Goal: Information Seeking & Learning: Understand process/instructions

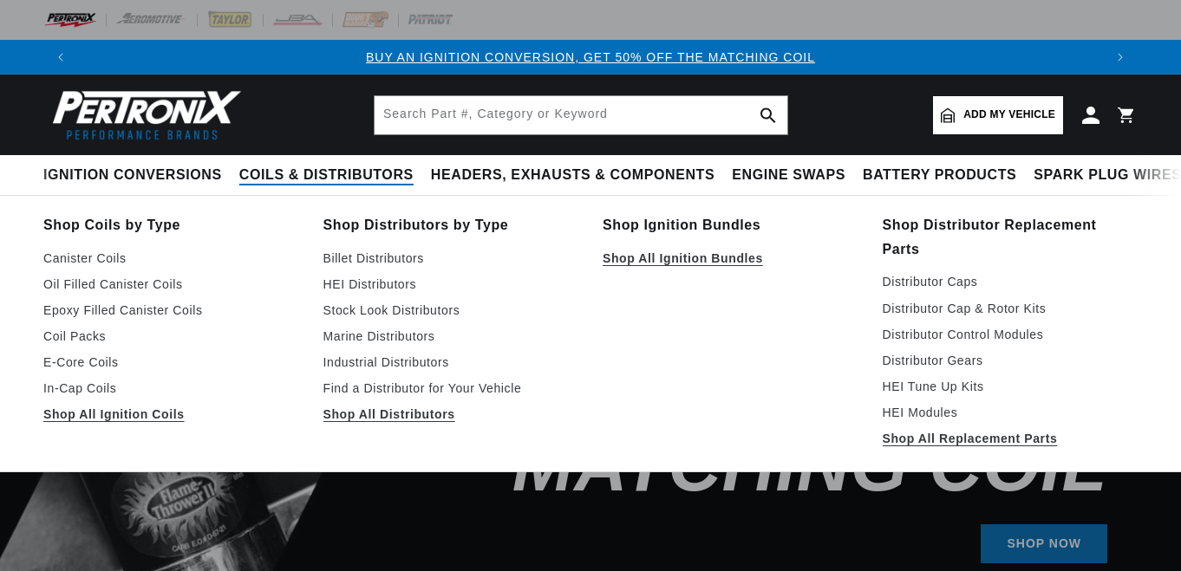
click at [273, 174] on span "Coils & Distributors" at bounding box center [326, 175] width 174 height 18
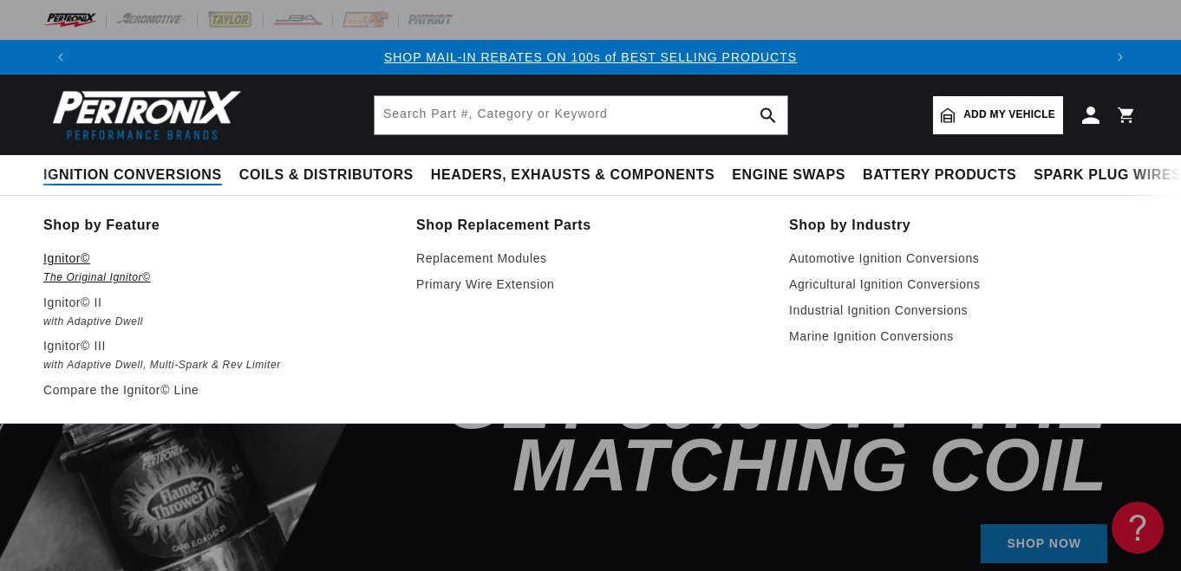
click at [64, 260] on p "Ignitor©" at bounding box center [217, 258] width 348 height 21
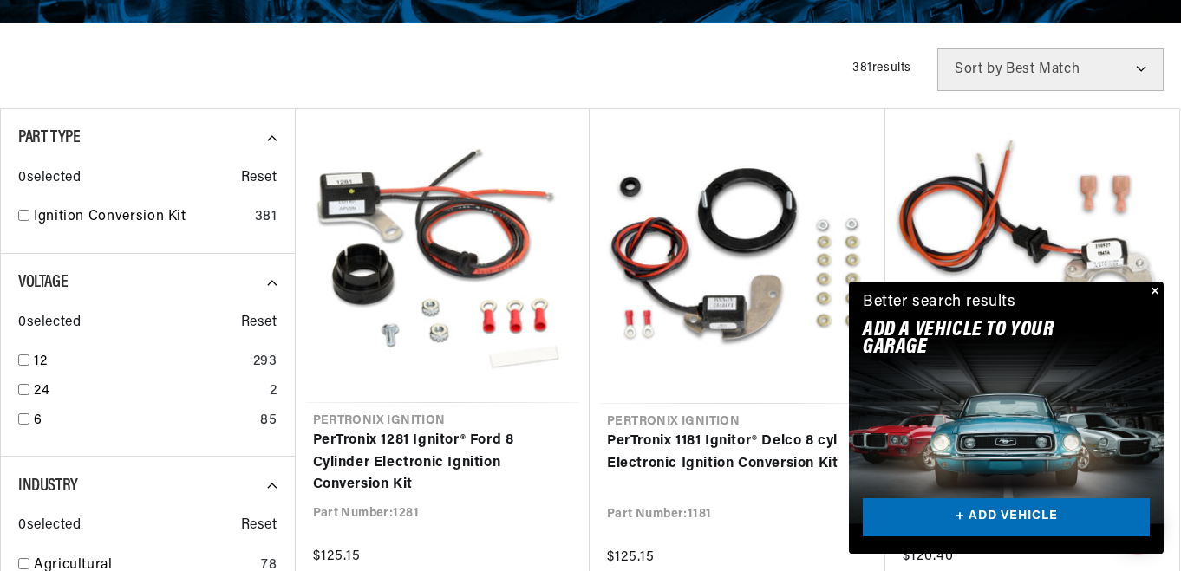
scroll to position [442, 0]
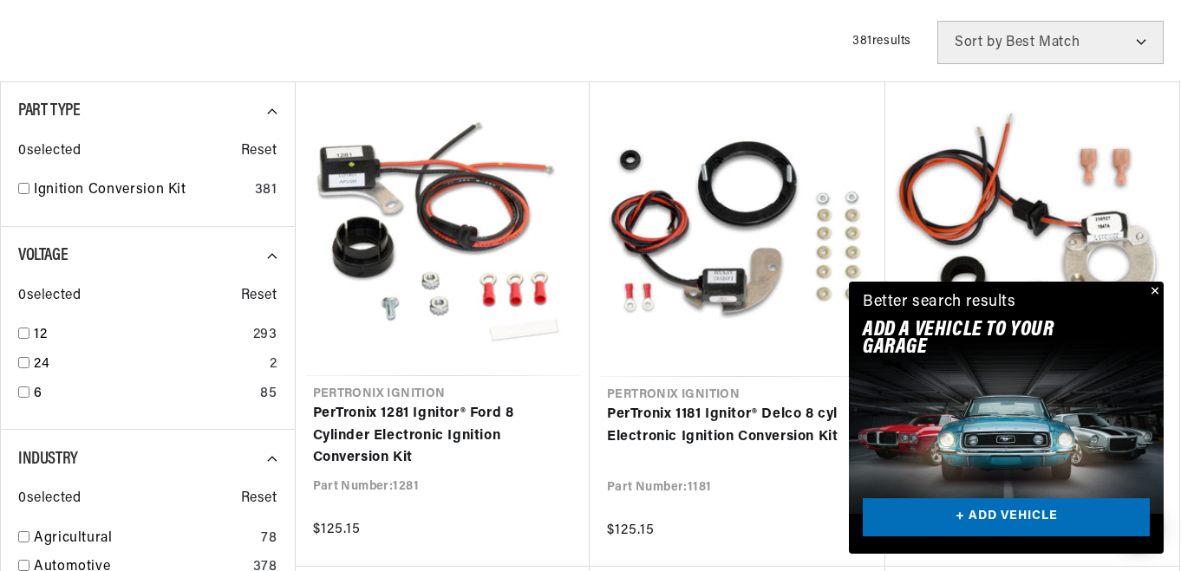
click at [1158, 290] on button "Close" at bounding box center [1153, 292] width 21 height 21
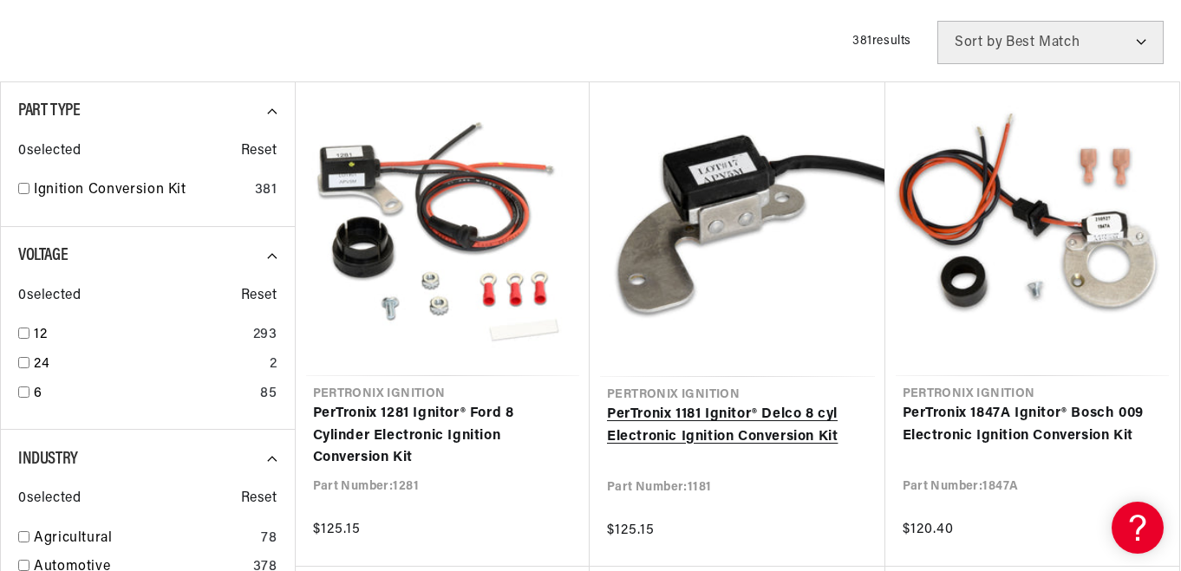
click at [733, 419] on link "PerTronix 1181 Ignitor® Delco 8 cyl Electronic Ignition Conversion Kit" at bounding box center [737, 426] width 261 height 44
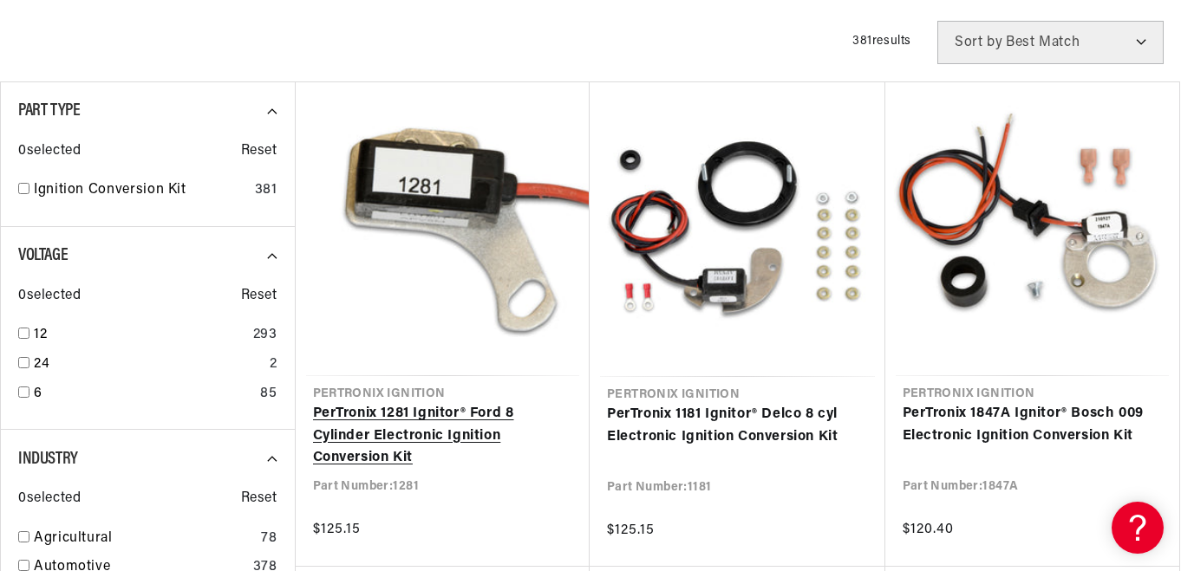
scroll to position [0, 1006]
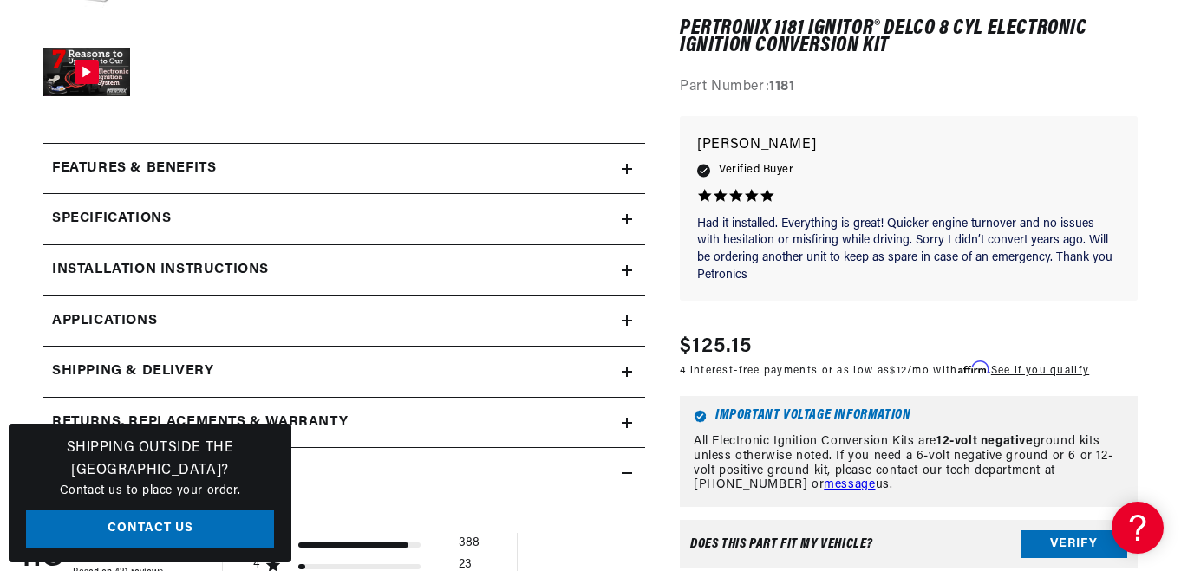
scroll to position [796, 0]
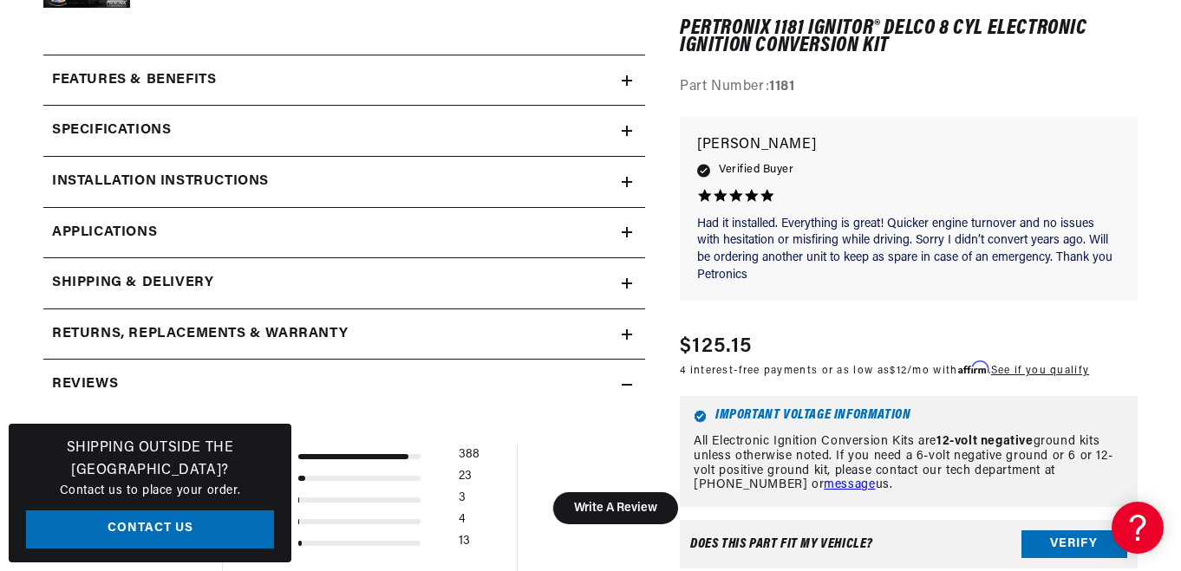
click at [183, 172] on h2 "Installation instructions" at bounding box center [160, 182] width 217 height 23
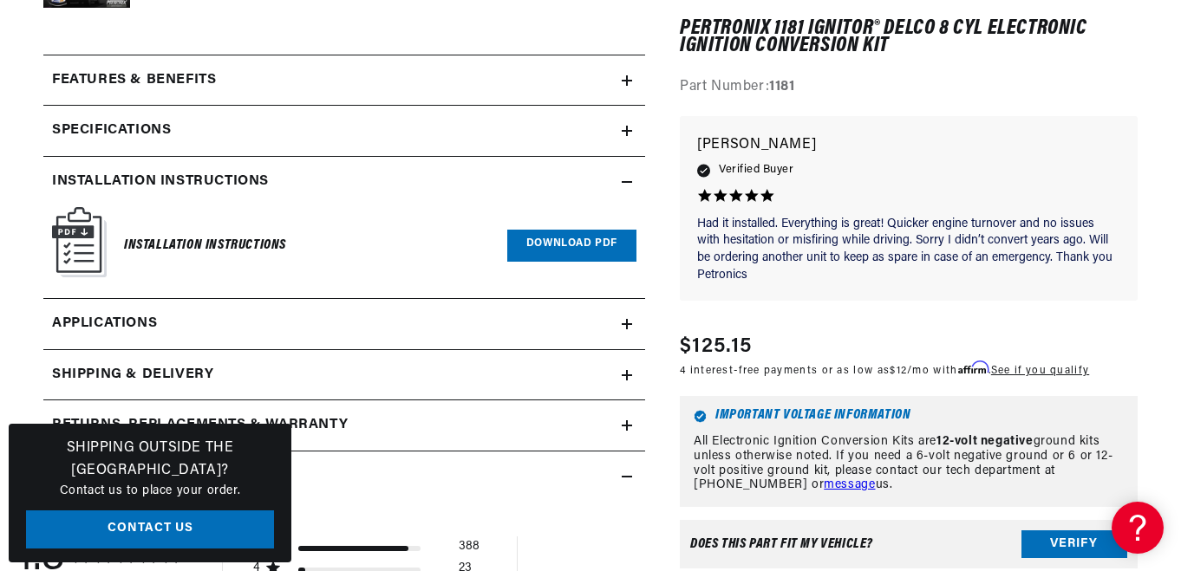
click at [170, 238] on h6 "Installation Instructions" at bounding box center [205, 245] width 162 height 23
click at [541, 236] on link "Download PDF" at bounding box center [571, 246] width 129 height 32
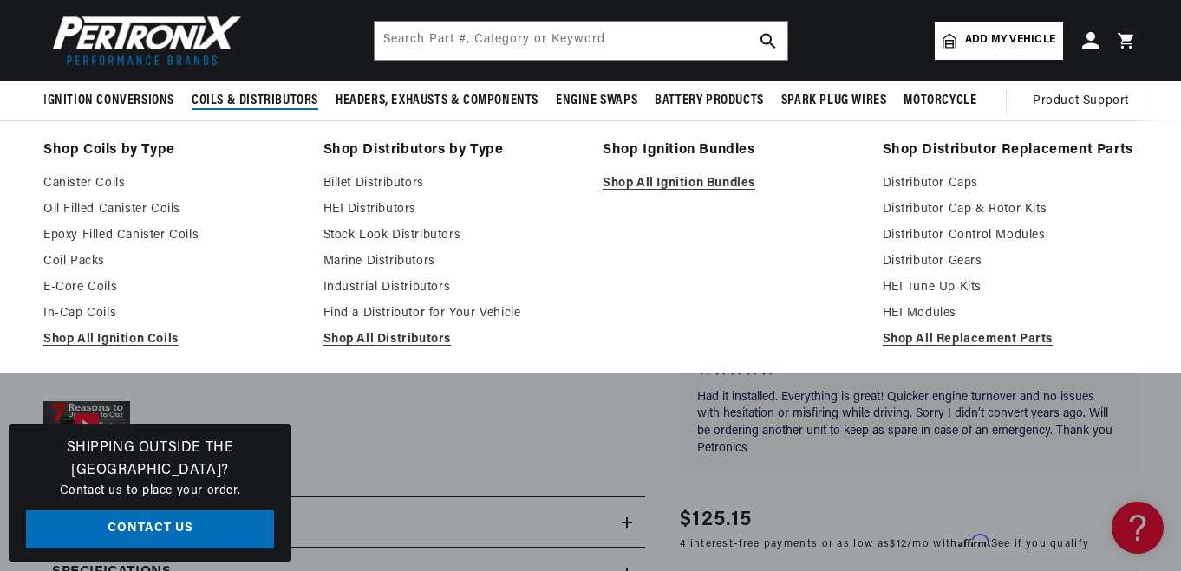
scroll to position [0, 2049]
click at [98, 182] on link "Canister Coils" at bounding box center [171, 183] width 256 height 21
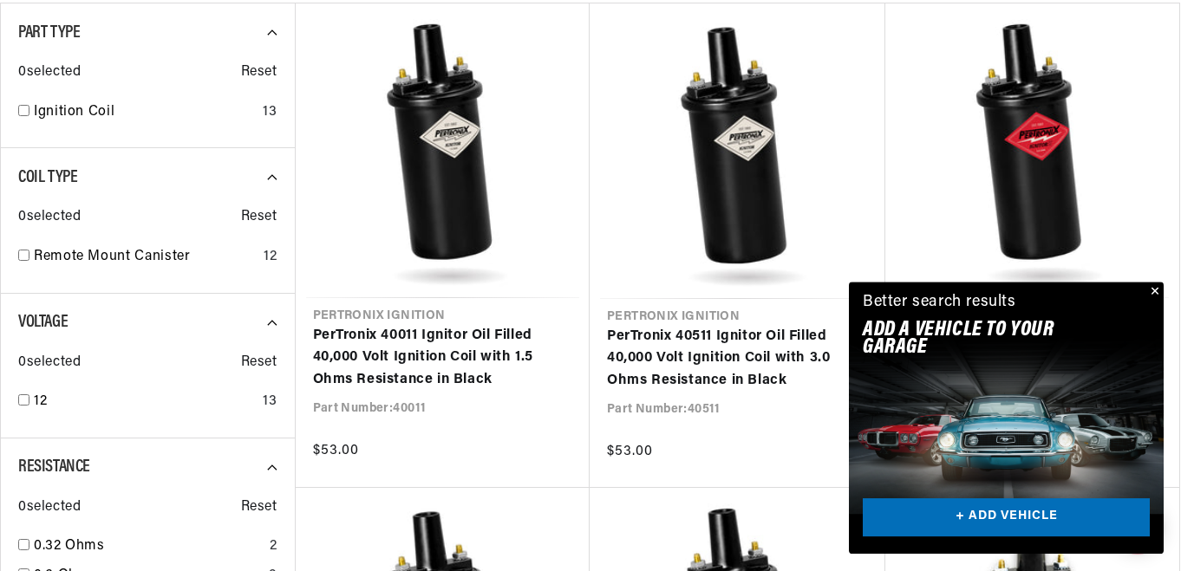
scroll to position [707, 0]
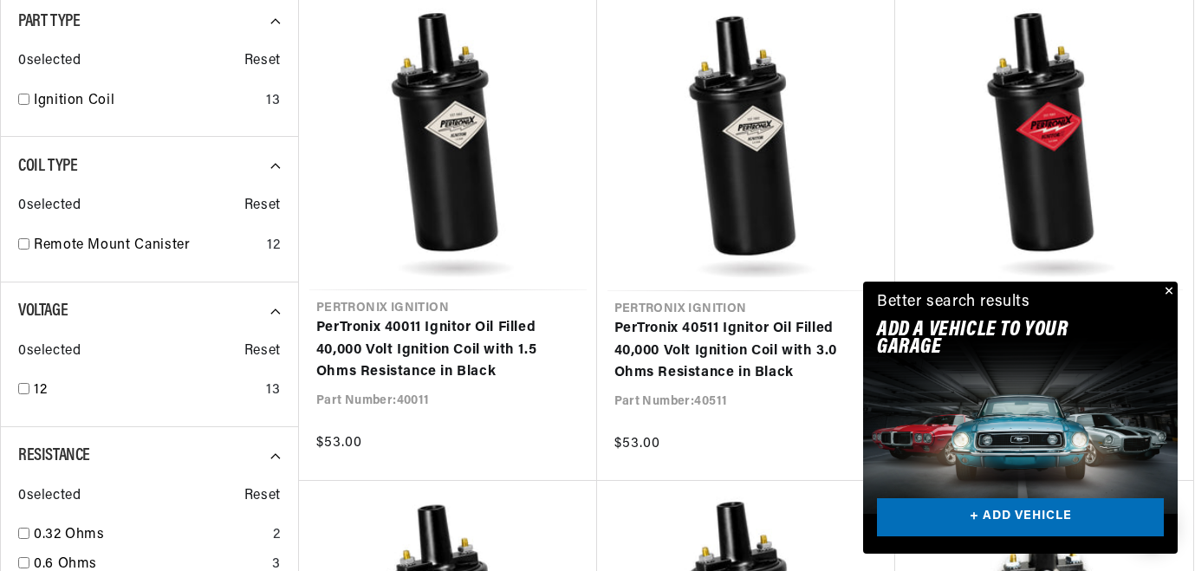
drag, startPoint x: 1170, startPoint y: 286, endPoint x: 939, endPoint y: 204, distance: 245.7
click at [1167, 286] on div "Close dialog FIND THE RIGHT PARTS Take our quick quiz using the button below, a…" at bounding box center [597, 285] width 1195 height 571
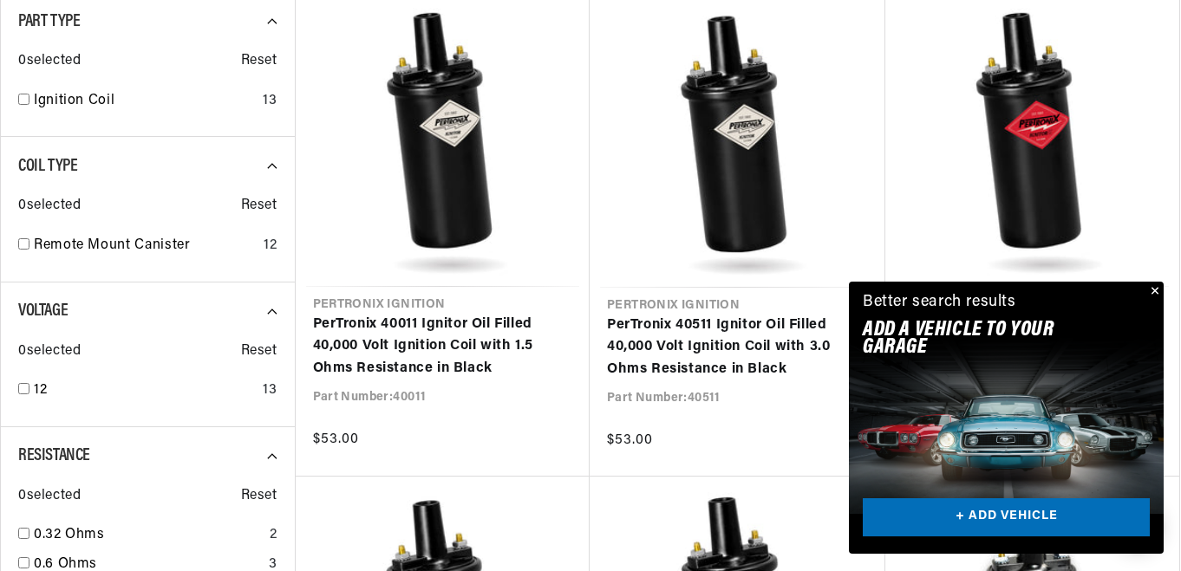
click at [1153, 290] on button "Close" at bounding box center [1153, 292] width 21 height 21
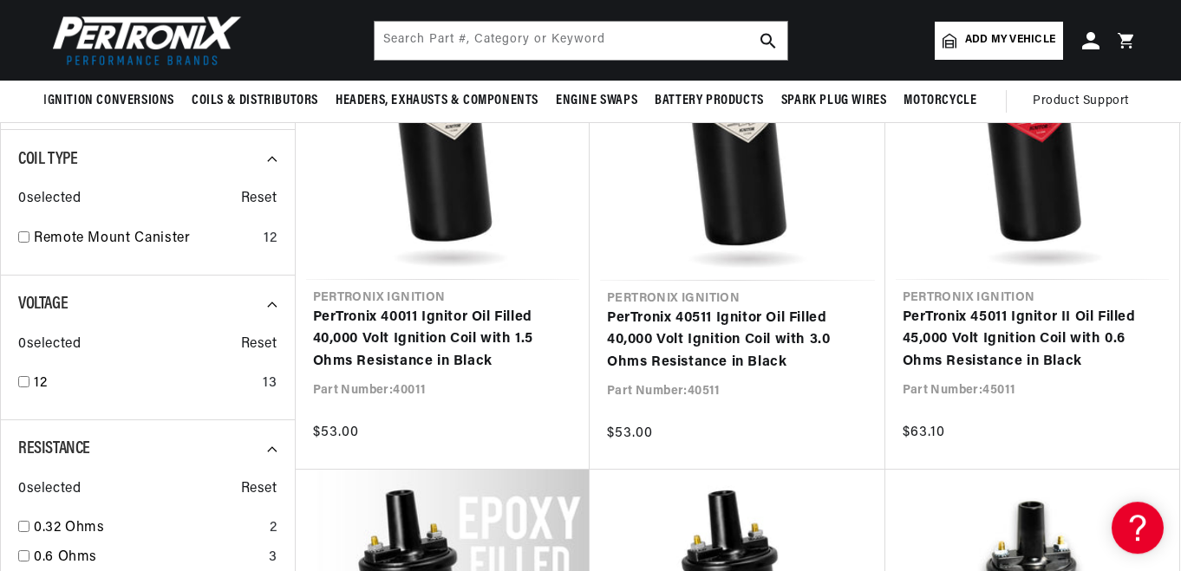
scroll to position [619, 0]
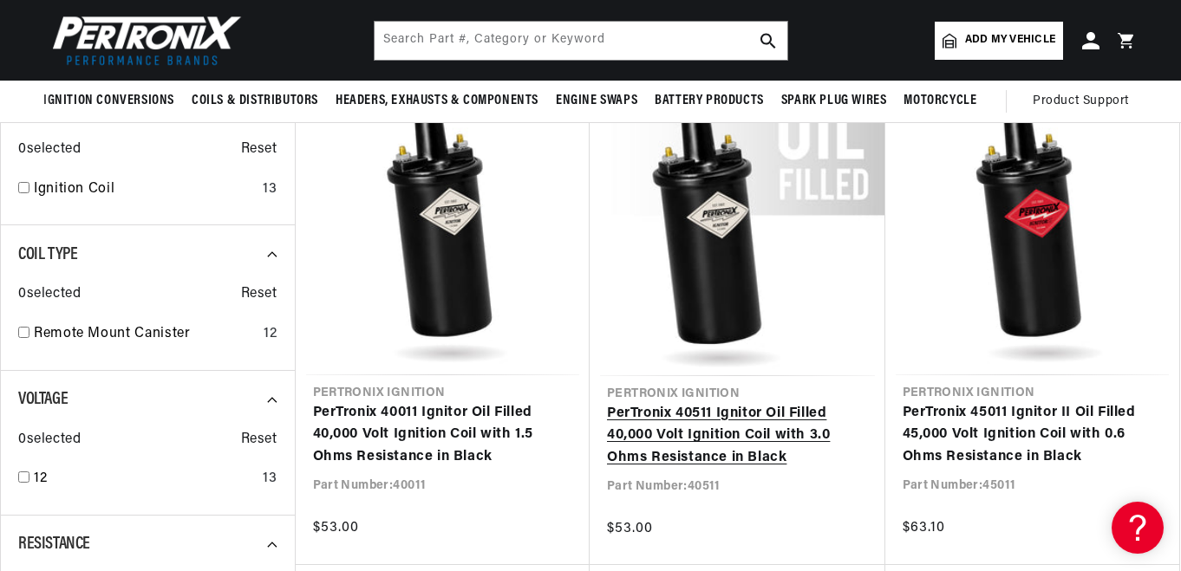
click at [648, 427] on link "PerTronix 40511 Ignitor Oil Filled 40,000 Volt Ignition Coil with 3.0 Ohms Resi…" at bounding box center [737, 436] width 261 height 67
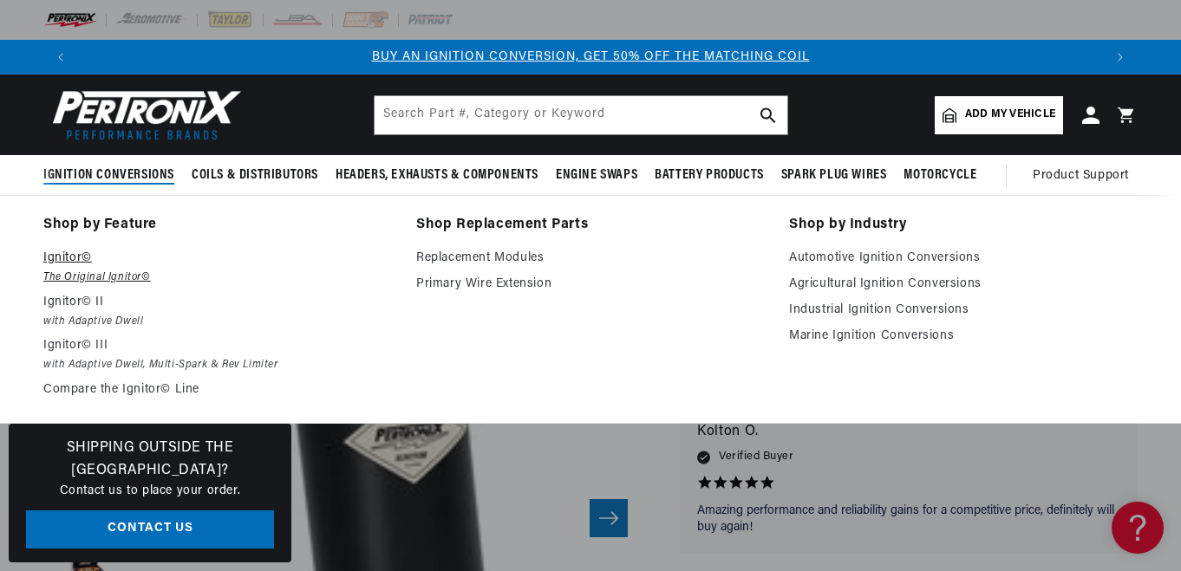
click at [62, 253] on p "Ignitor©" at bounding box center [217, 258] width 348 height 21
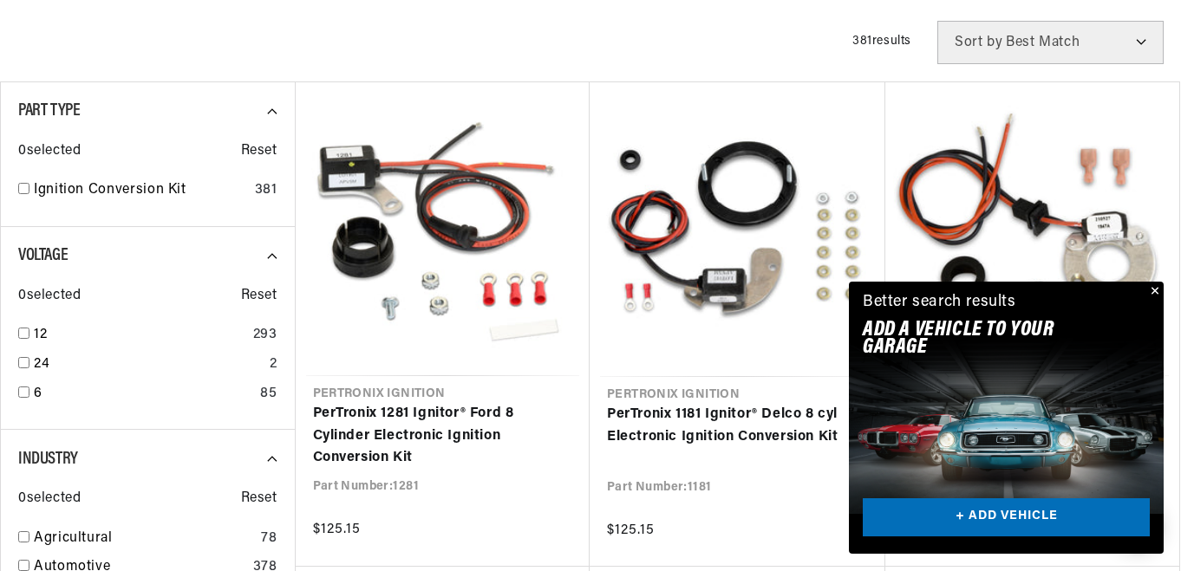
click at [1156, 290] on button "Close" at bounding box center [1153, 292] width 21 height 21
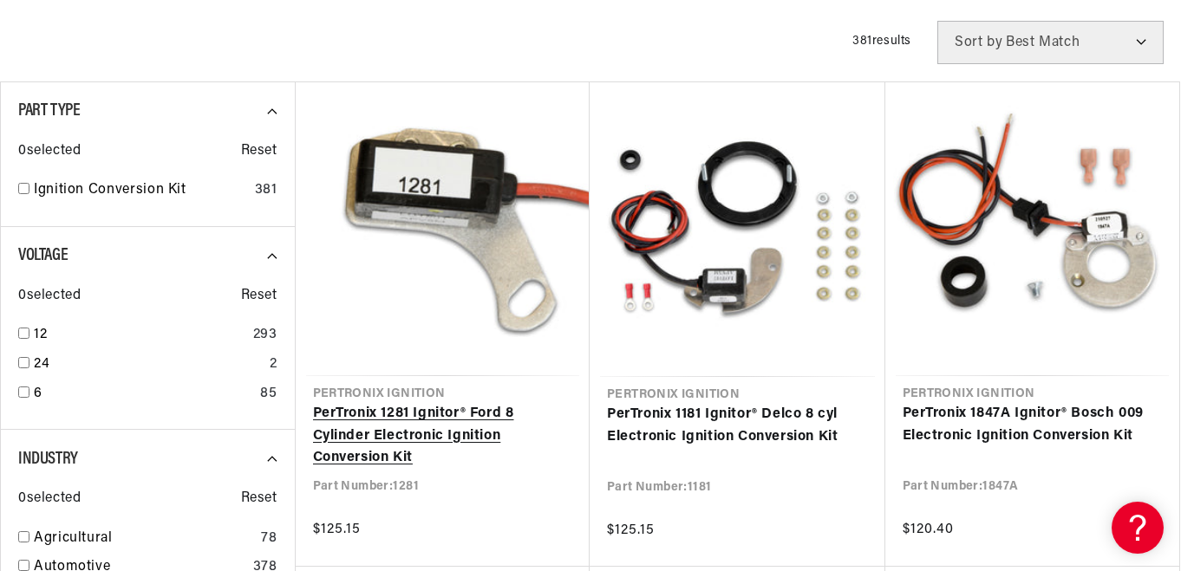
click at [331, 420] on link "PerTronix 1281 Ignitor® Ford 8 Cylinder Electronic Ignition Conversion Kit" at bounding box center [443, 436] width 260 height 67
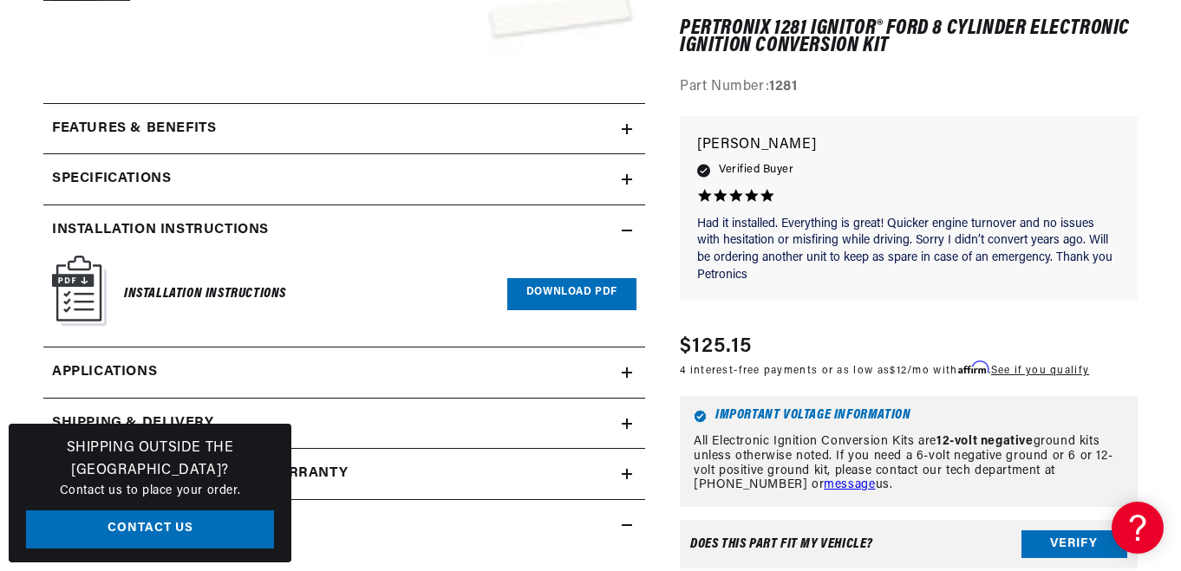
click at [616, 290] on link "Download PDF" at bounding box center [571, 294] width 129 height 32
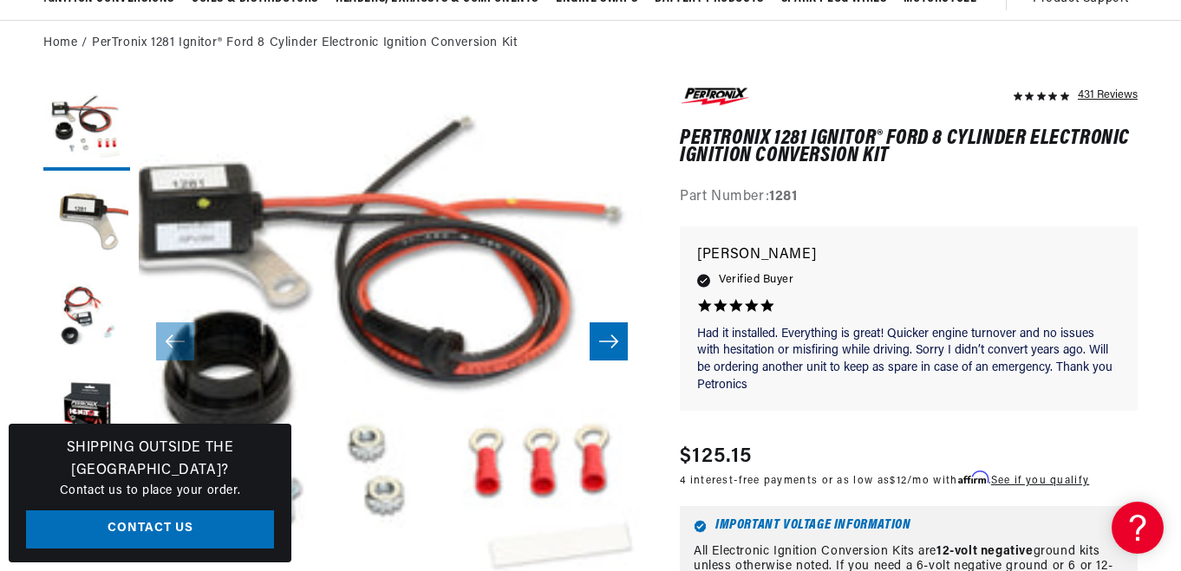
scroll to position [0, 1025]
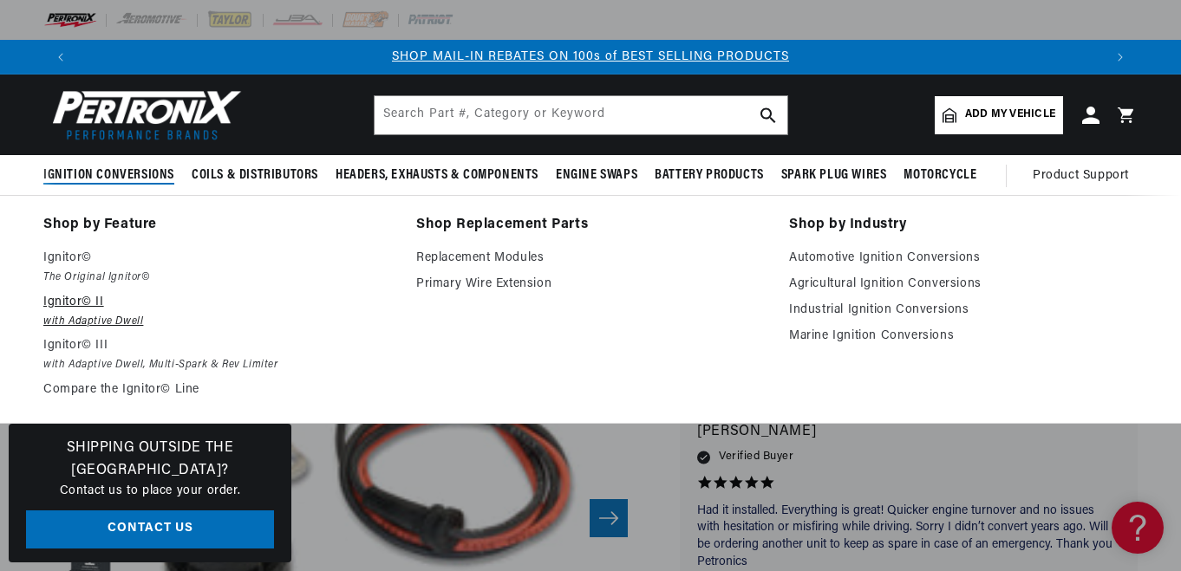
click at [62, 306] on p "Ignitor© II" at bounding box center [217, 302] width 348 height 21
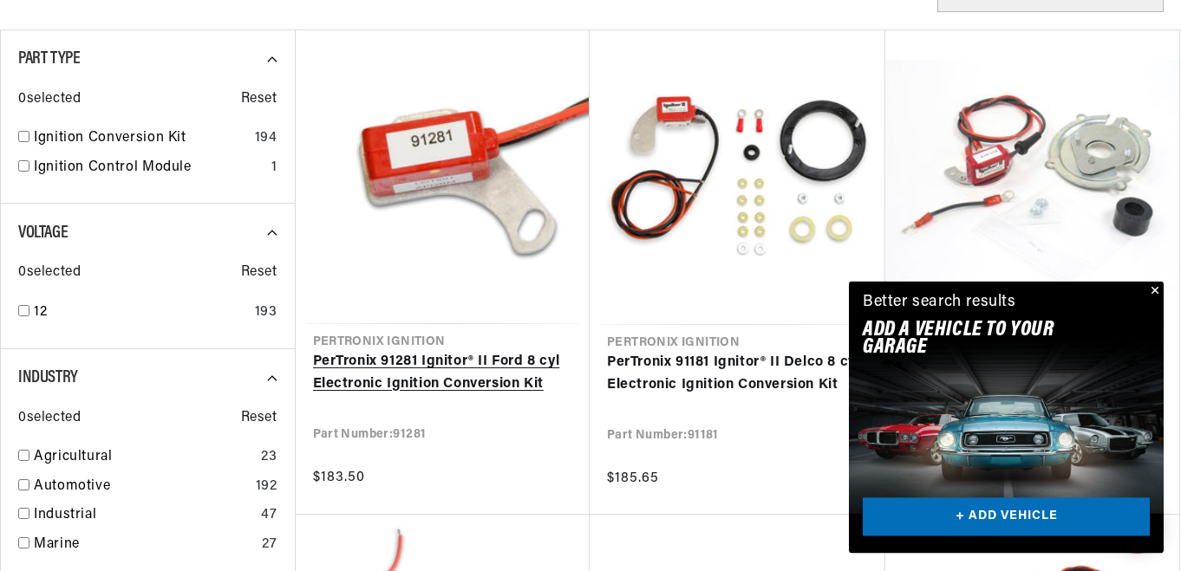
scroll to position [531, 0]
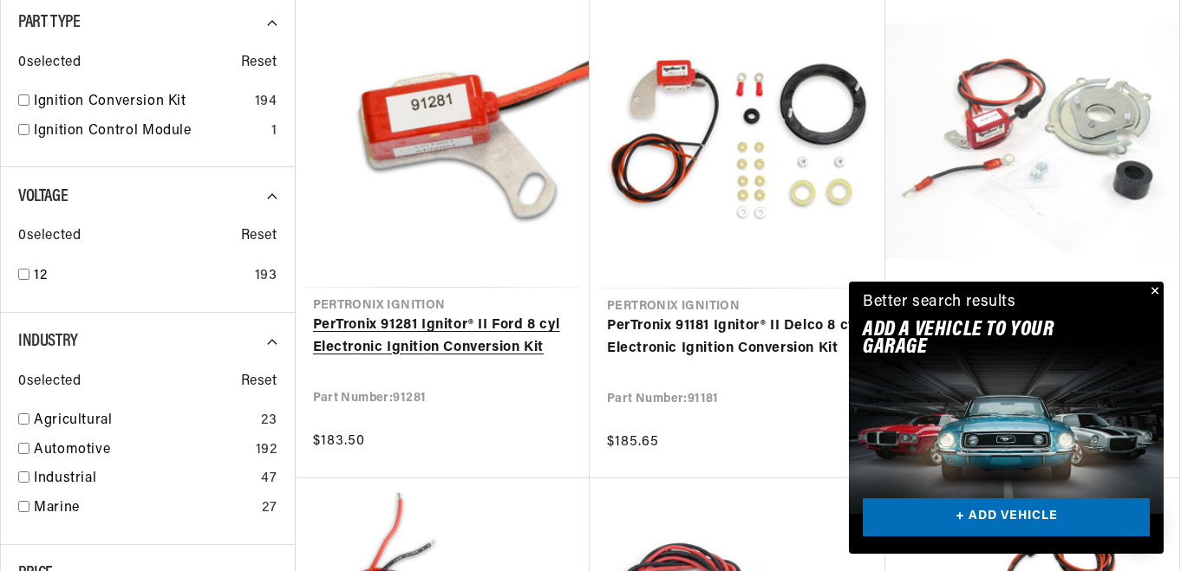
click at [438, 331] on link "PerTronix 91281 Ignitor® II Ford 8 cyl Electronic Ignition Conversion Kit" at bounding box center [443, 337] width 260 height 44
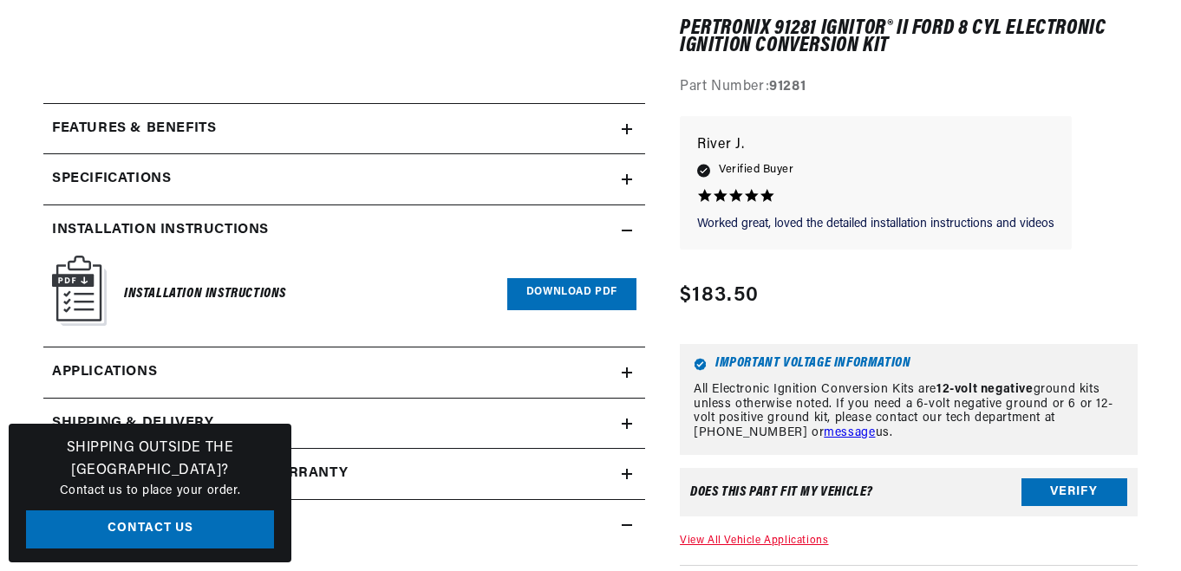
click at [547, 301] on link "Download PDF" at bounding box center [571, 294] width 129 height 32
